Goal: Task Accomplishment & Management: Manage account settings

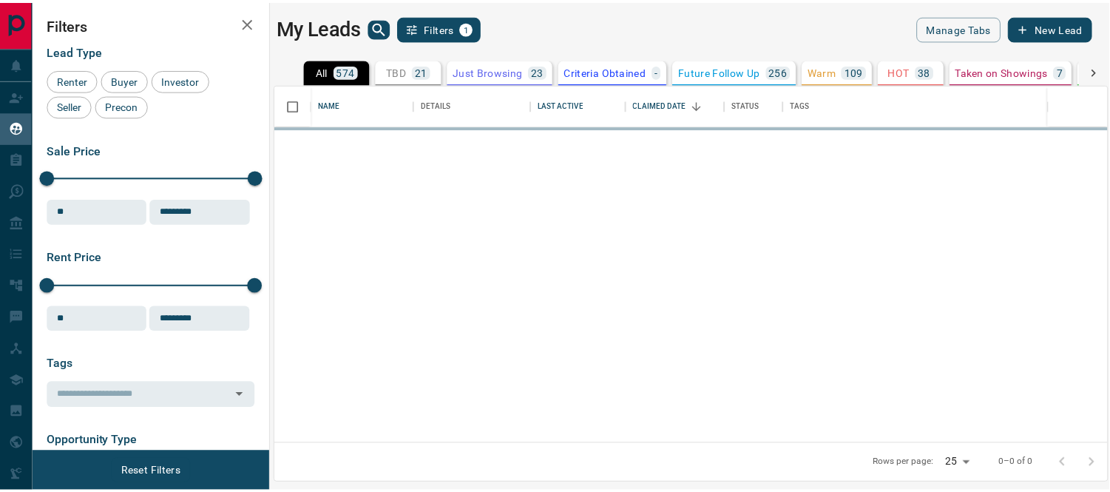
scroll to position [346, 830]
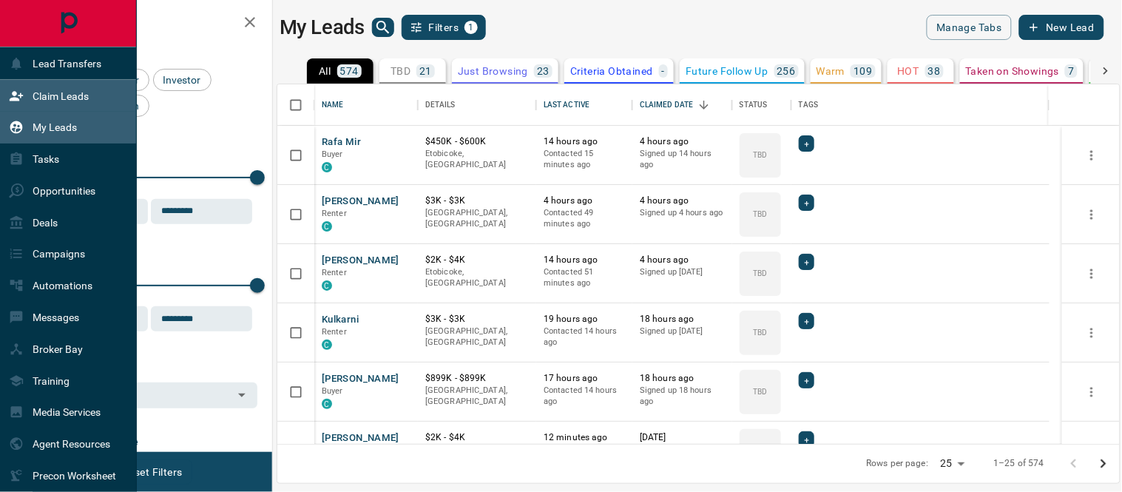
click at [35, 94] on p "Claim Leads" at bounding box center [61, 96] width 56 height 12
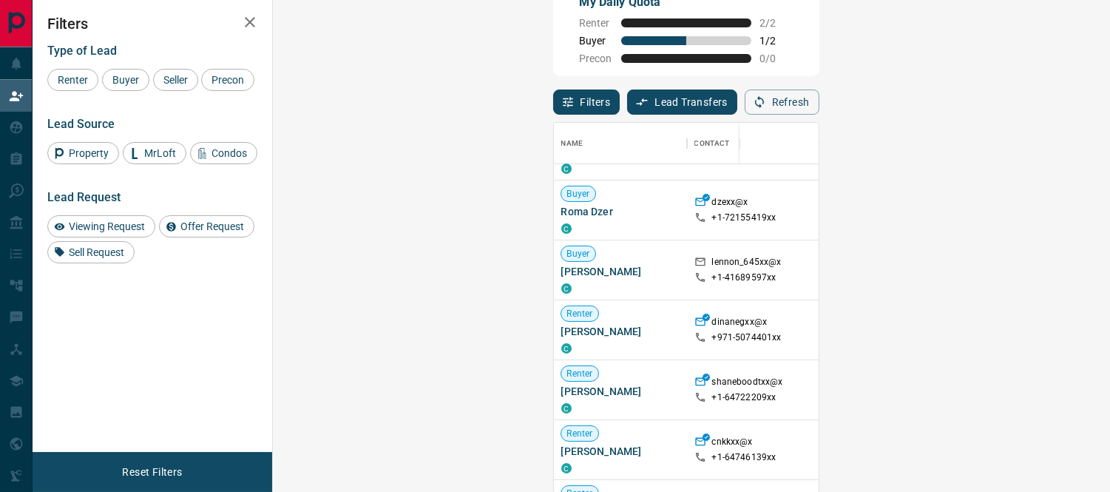
scroll to position [1719, 0]
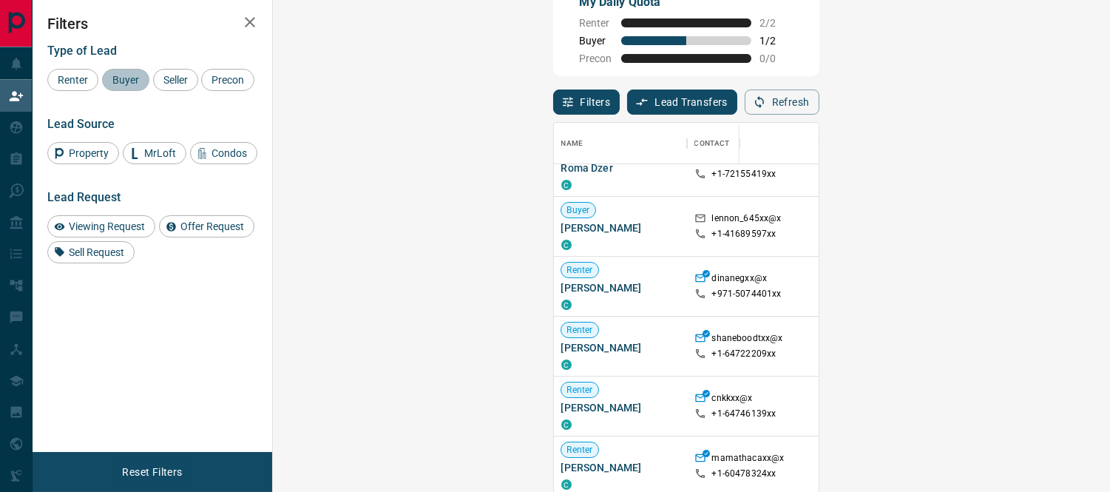
click at [129, 71] on div "Buyer" at bounding box center [125, 80] width 47 height 22
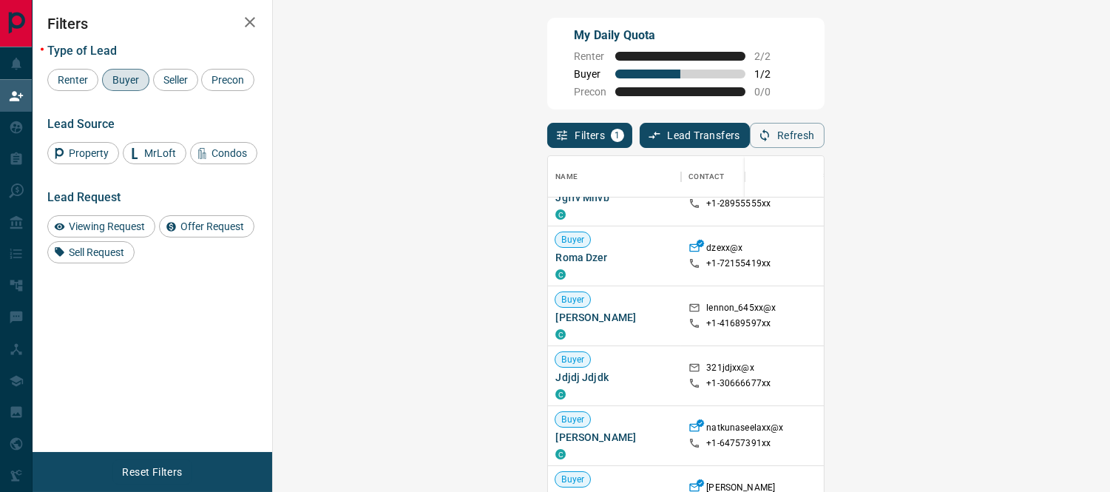
scroll to position [246, 0]
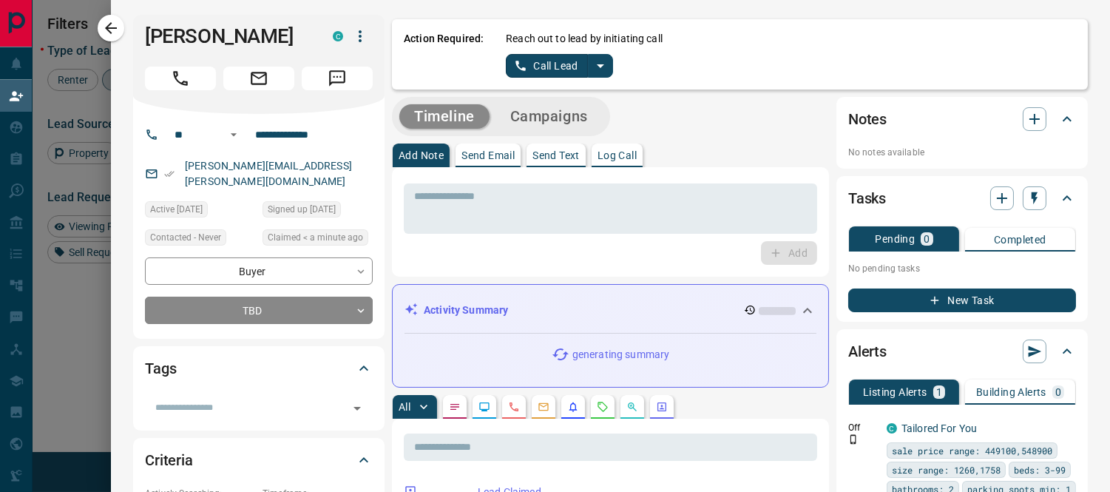
click at [597, 64] on icon "split button" at bounding box center [600, 66] width 7 height 4
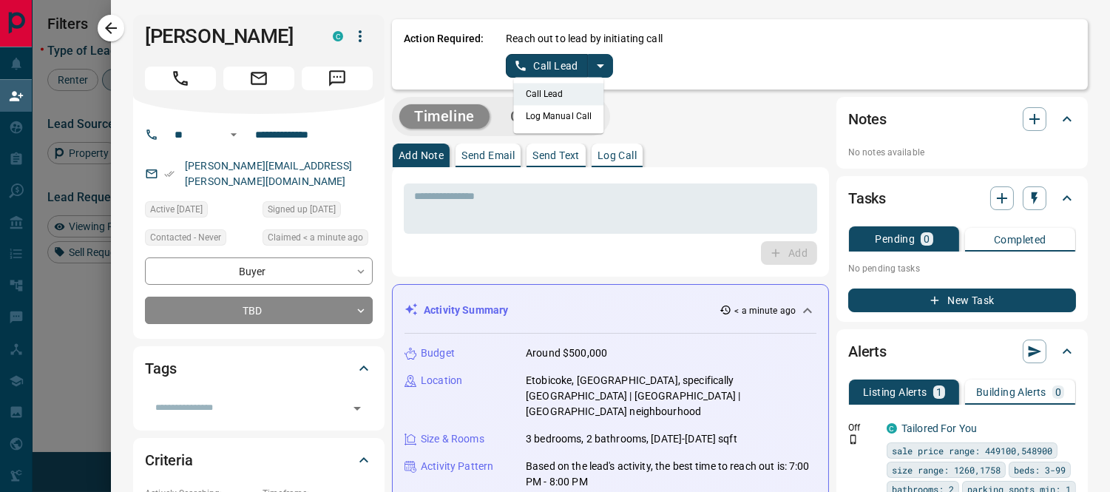
click at [567, 122] on li "Log Manual Call" at bounding box center [559, 116] width 90 height 22
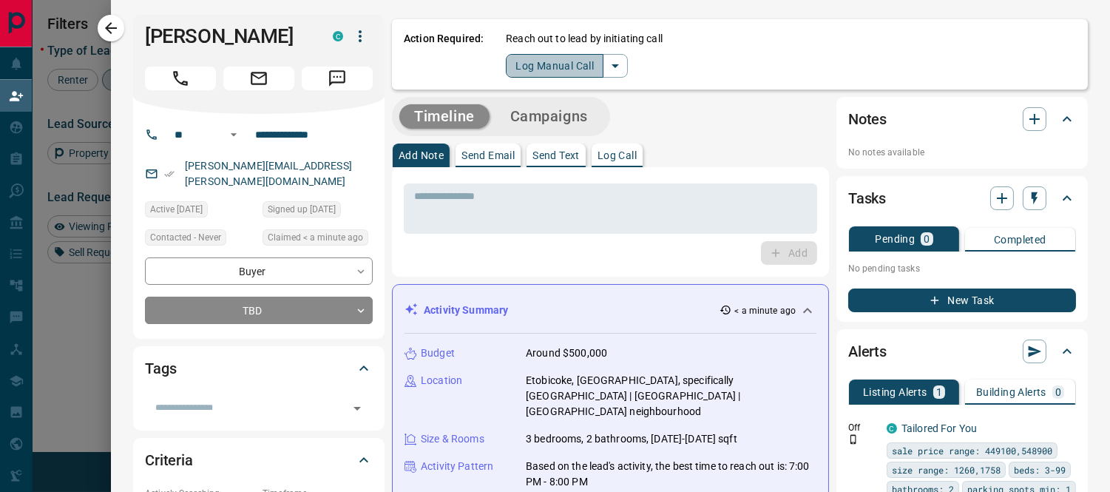
click at [541, 67] on button "Log Manual Call" at bounding box center [555, 66] width 98 height 24
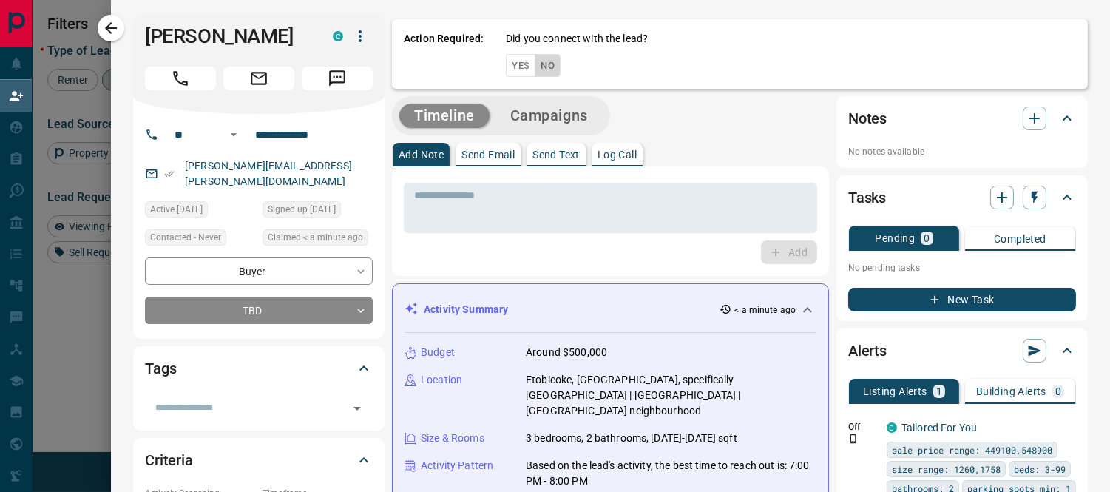
click at [541, 68] on button "No" at bounding box center [548, 65] width 26 height 23
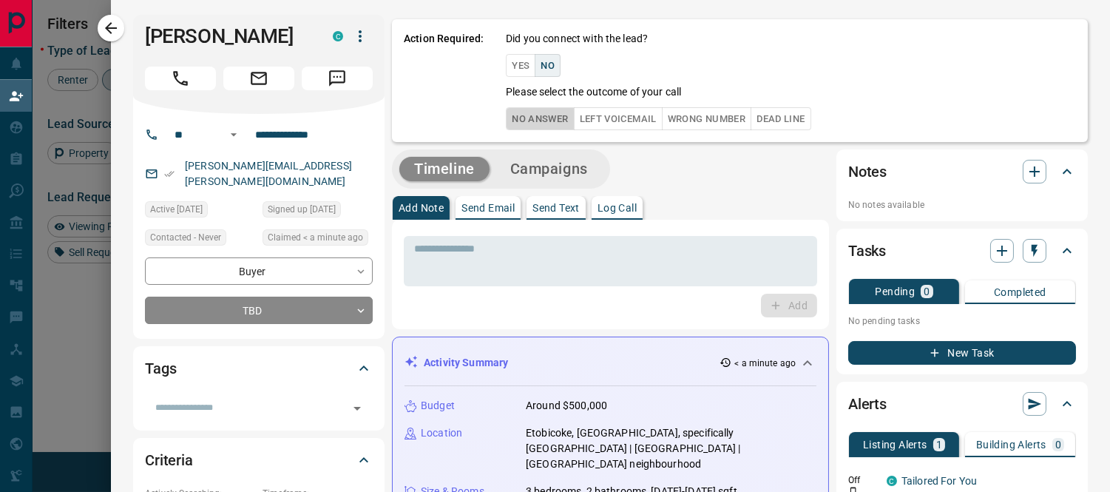
click at [537, 111] on button "No Answer" at bounding box center [540, 118] width 68 height 23
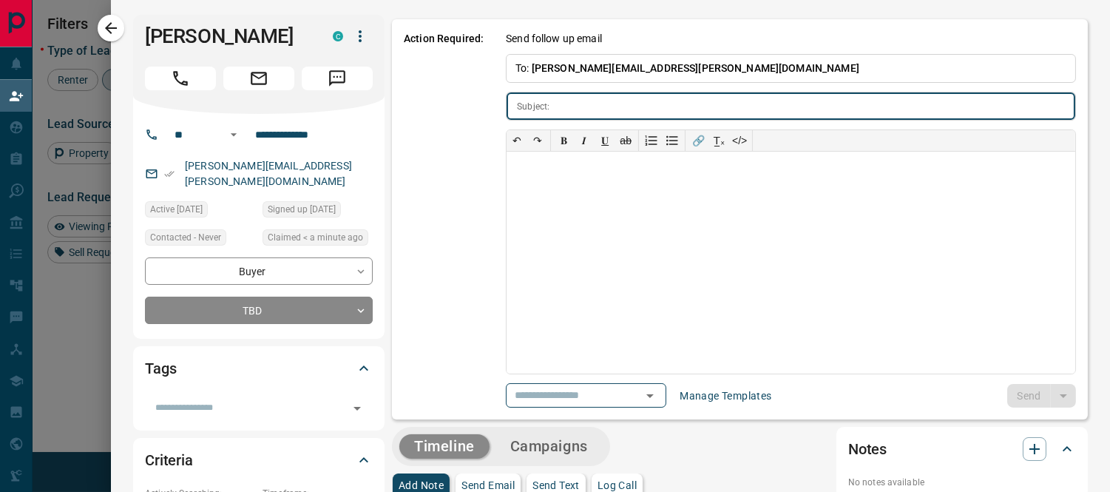
type input "**********"
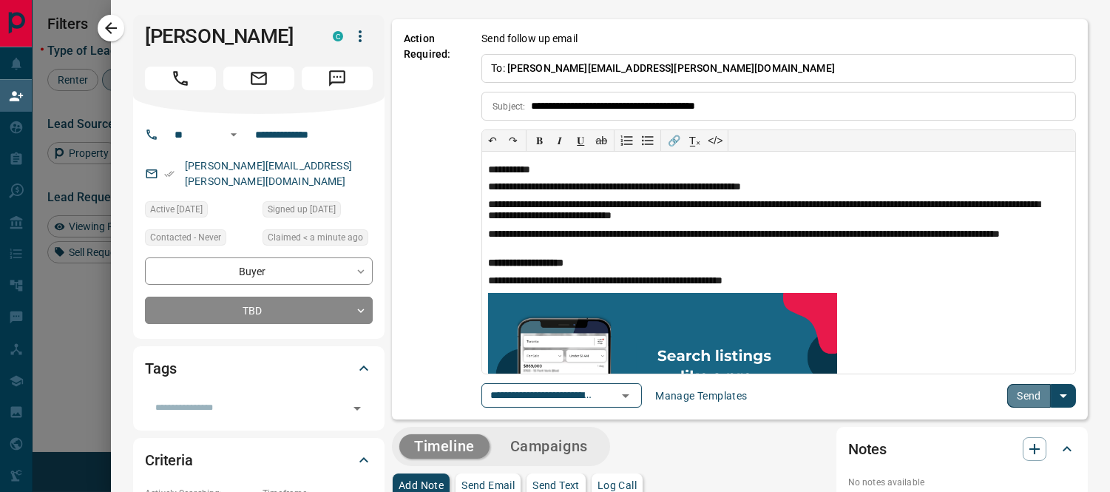
click at [1011, 393] on button "Send" at bounding box center [1029, 396] width 44 height 24
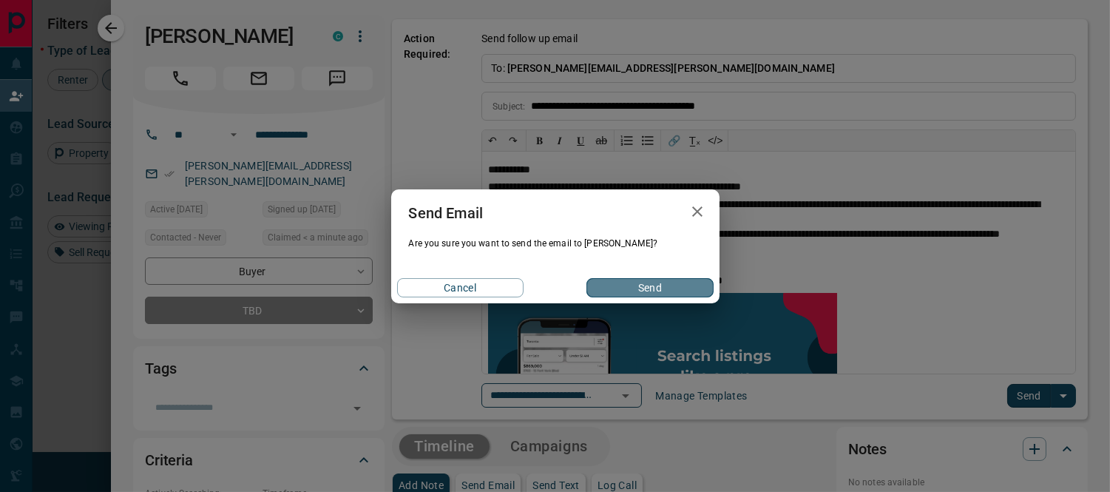
click at [633, 290] on button "Send" at bounding box center [649, 287] width 126 height 19
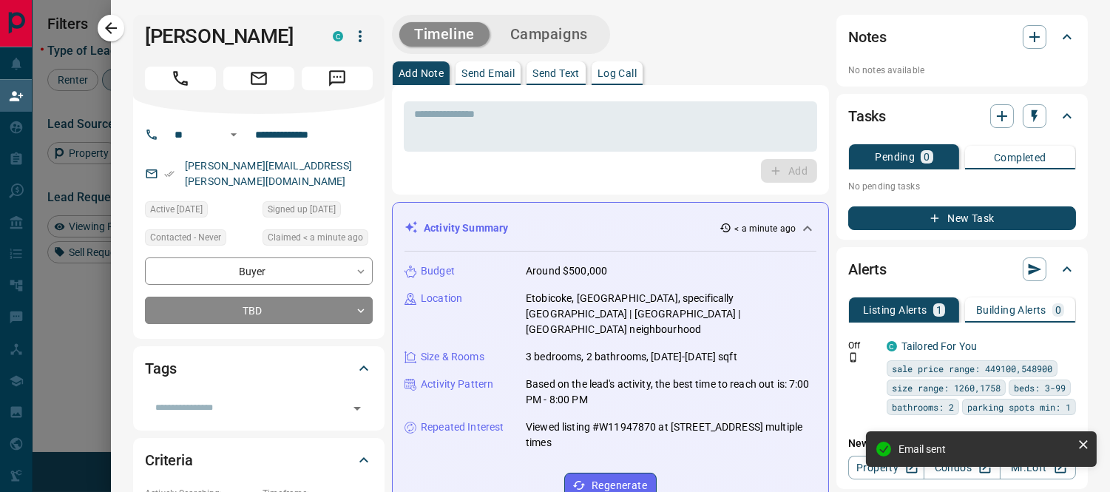
click at [573, 217] on div "Activity Summary < a minute ago" at bounding box center [610, 227] width 412 height 27
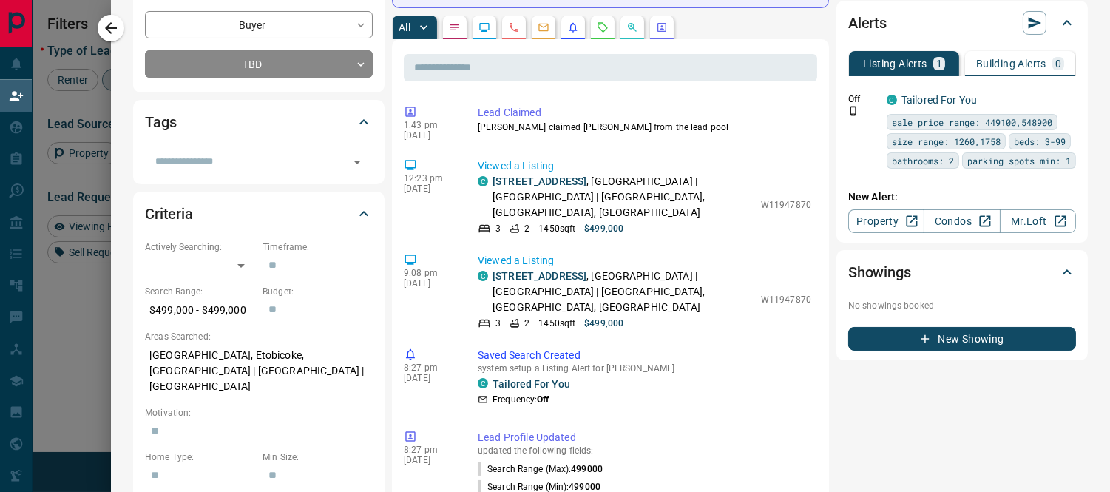
scroll to position [0, 0]
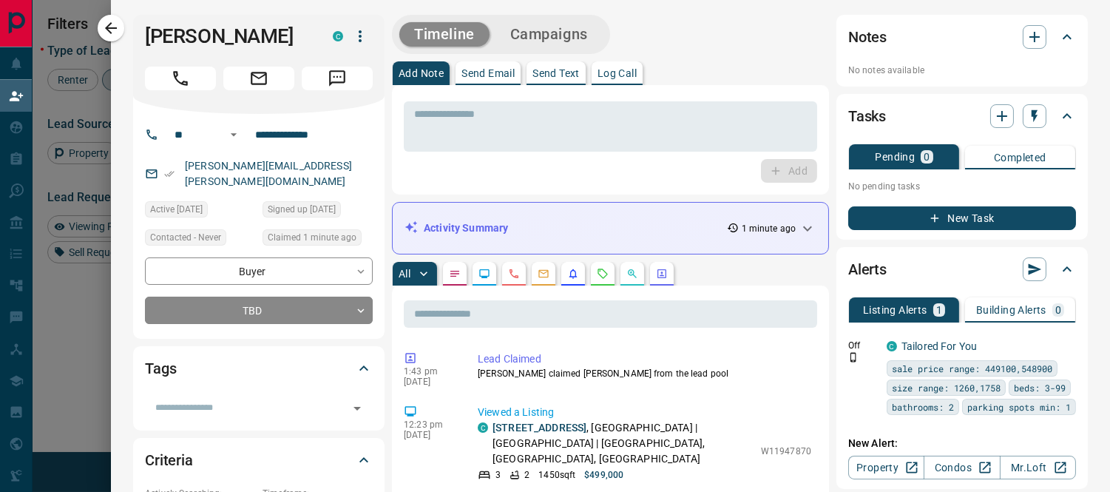
drag, startPoint x: 112, startPoint y: 27, endPoint x: 405, endPoint y: 60, distance: 295.5
click at [112, 27] on icon "button" at bounding box center [111, 28] width 18 height 18
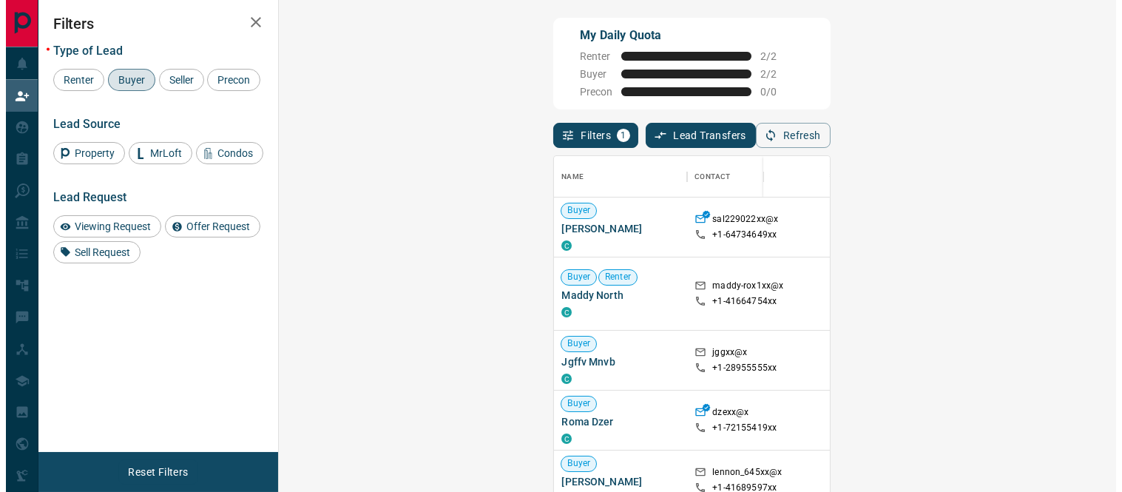
scroll to position [357, 793]
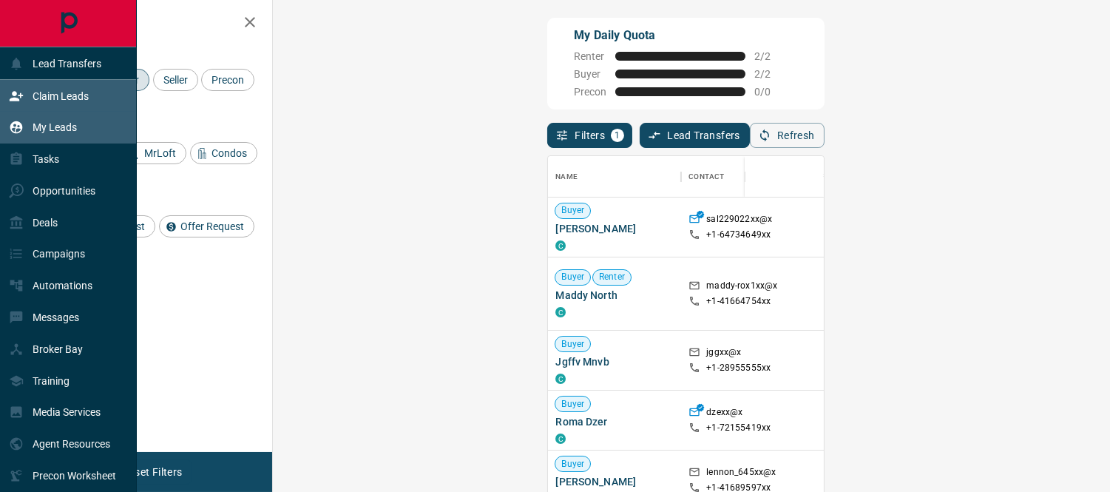
click at [28, 120] on div "My Leads" at bounding box center [43, 127] width 68 height 24
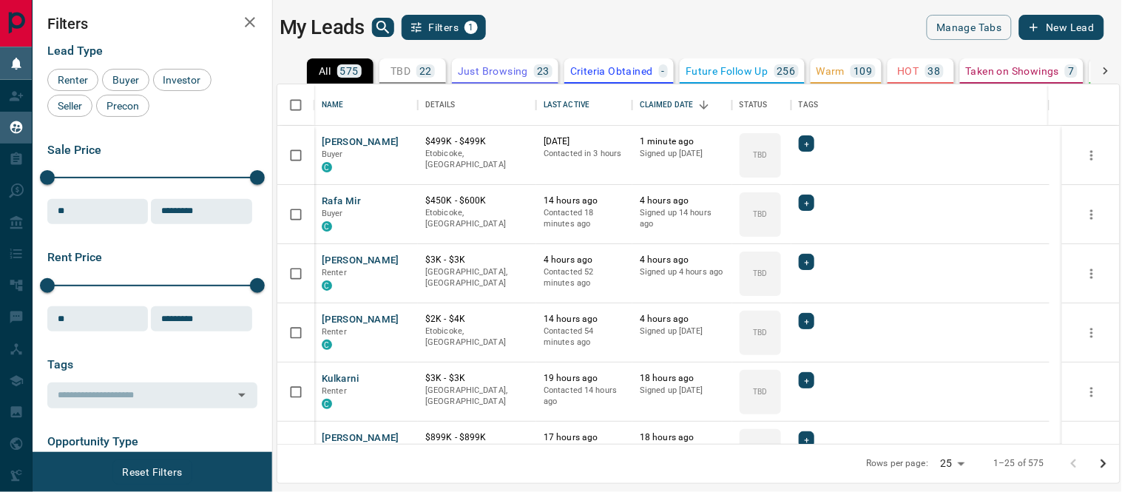
scroll to position [346, 830]
